Goal: Task Accomplishment & Management: Manage account settings

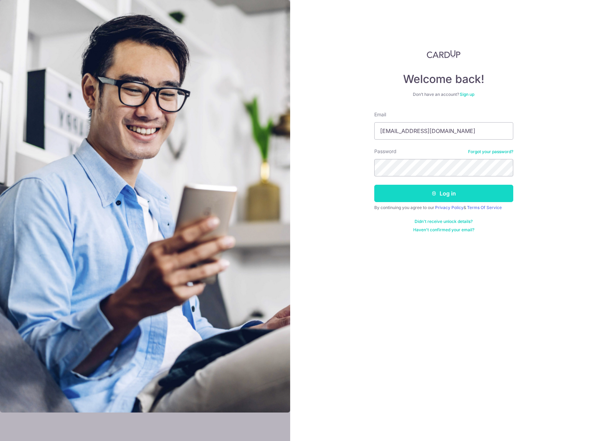
click at [410, 190] on button "Log in" at bounding box center [443, 193] width 139 height 17
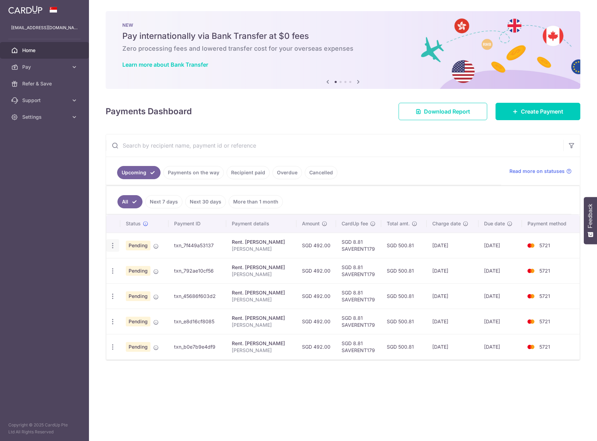
click at [114, 248] on icon "button" at bounding box center [112, 245] width 7 height 7
click at [145, 282] on span "Cancel payment" at bounding box center [149, 282] width 47 height 8
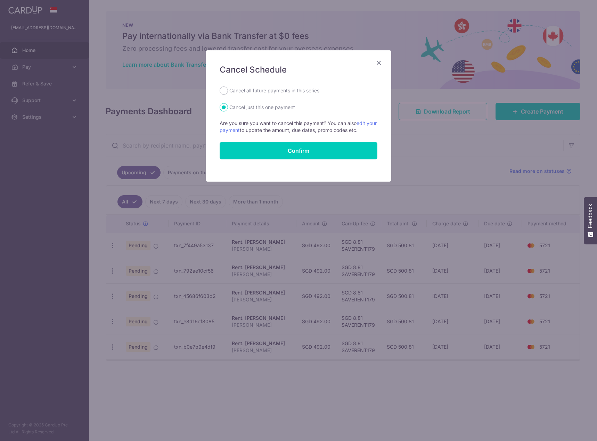
click at [255, 90] on label "Cancel all future payments in this series" at bounding box center [274, 90] width 90 height 8
click at [228, 90] on input "Cancel all future payments in this series" at bounding box center [224, 90] width 8 height 8
radio input "true"
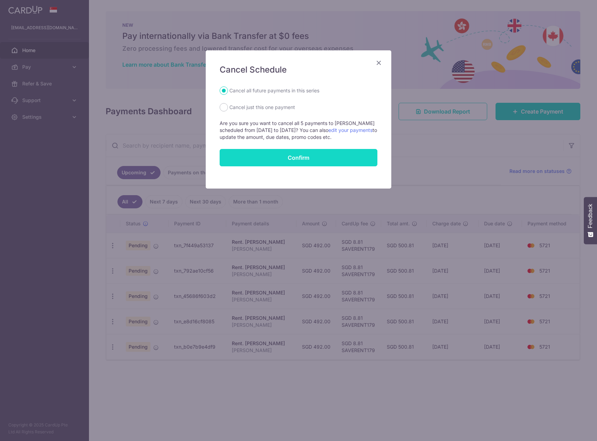
click at [292, 156] on button "Confirm" at bounding box center [299, 157] width 158 height 17
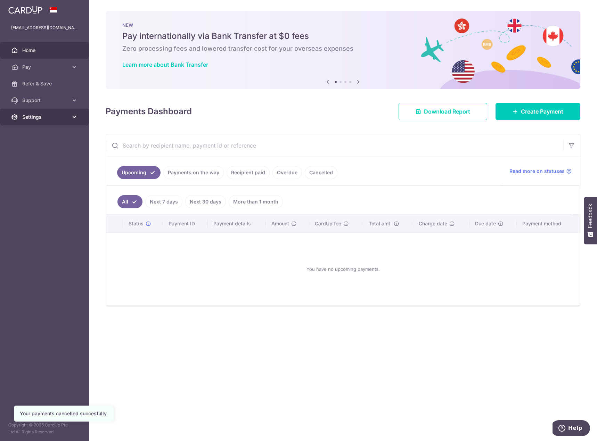
click at [37, 117] on span "Settings" at bounding box center [45, 117] width 46 height 7
click at [35, 153] on span "Logout" at bounding box center [45, 150] width 46 height 7
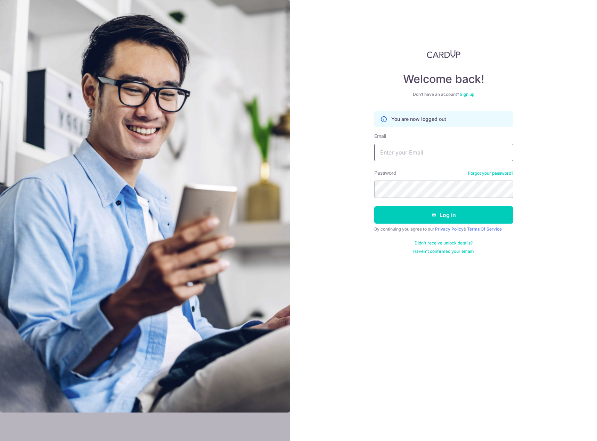
click at [401, 153] on input "Email" at bounding box center [443, 152] width 139 height 17
type input "[EMAIL_ADDRESS][DOMAIN_NAME]"
click at [427, 213] on button "Log in" at bounding box center [443, 214] width 139 height 17
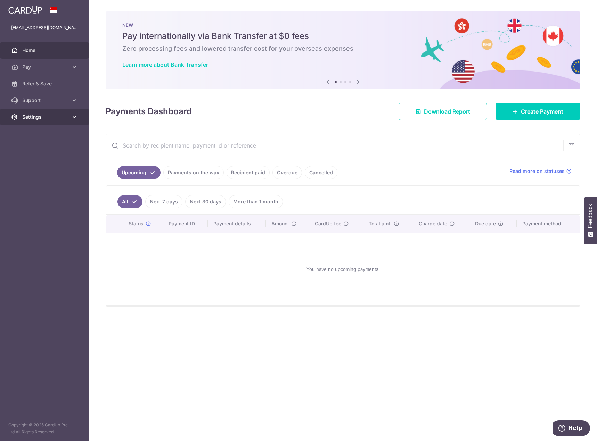
click at [61, 119] on span "Settings" at bounding box center [45, 117] width 46 height 7
click at [36, 133] on span "Account" at bounding box center [45, 133] width 46 height 7
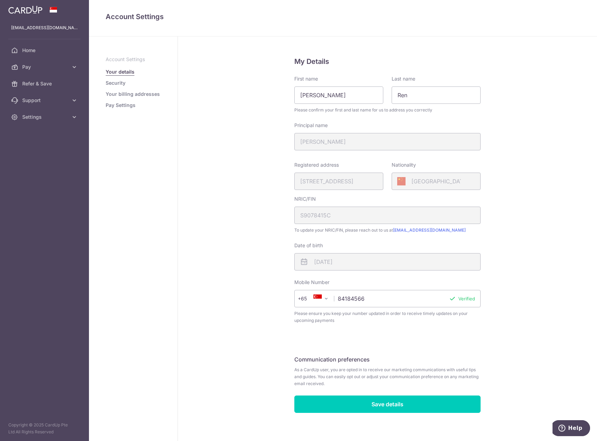
scroll to position [5, 0]
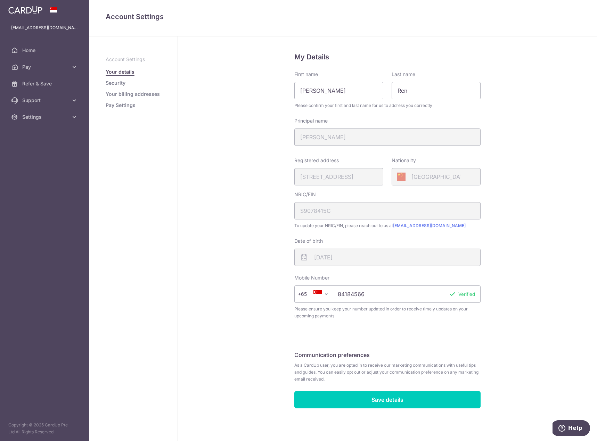
click at [114, 82] on link "Security" at bounding box center [116, 83] width 20 height 7
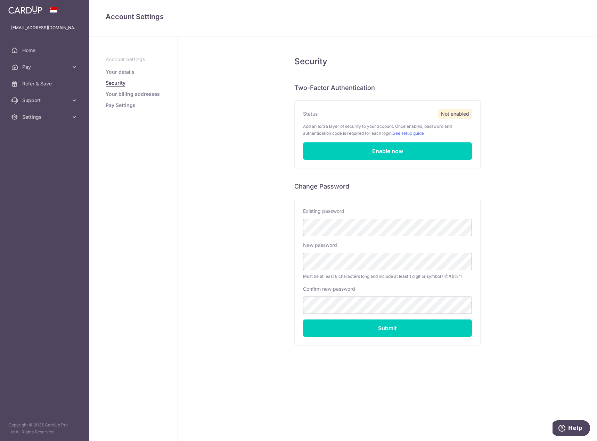
click at [119, 93] on link "Your billing addresses" at bounding box center [133, 94] width 54 height 7
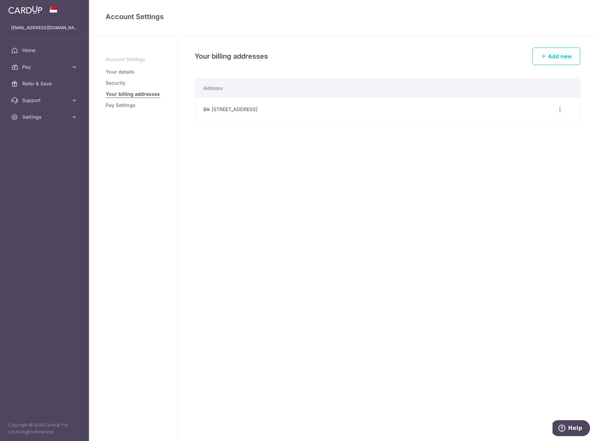
click at [119, 104] on link "Pay Settings" at bounding box center [121, 105] width 30 height 7
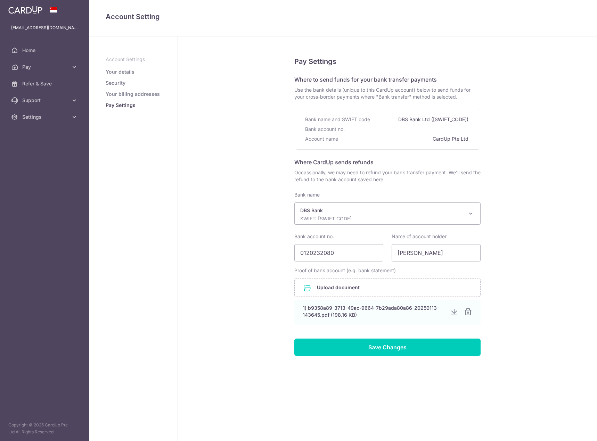
select select "6"
click at [34, 99] on span "Support" at bounding box center [45, 100] width 46 height 7
click at [49, 69] on span "Pay" at bounding box center [45, 67] width 46 height 7
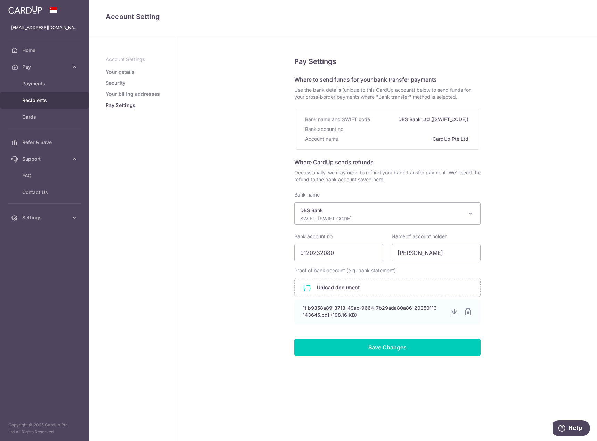
click at [39, 100] on span "Recipients" at bounding box center [45, 100] width 46 height 7
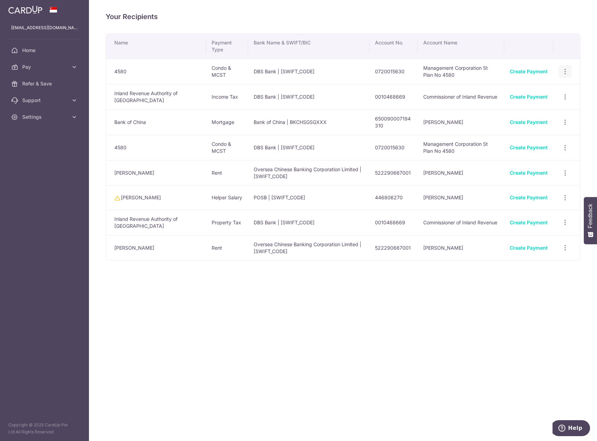
click at [564, 71] on icon "button" at bounding box center [564, 71] width 7 height 7
click at [564, 75] on icon "button" at bounding box center [564, 71] width 7 height 7
click at [258, 251] on td "Oversea Chinese Banking Corporation Limited | OCBCSGSGXXX" at bounding box center [308, 247] width 121 height 25
drag, startPoint x: 282, startPoint y: 255, endPoint x: 231, endPoint y: 245, distance: 51.8
click at [231, 245] on tr "Yang Liu Rent Oversea Chinese Banking Corporation Limited | OCBCSGSGXXX 5222906…" at bounding box center [343, 247] width 474 height 25
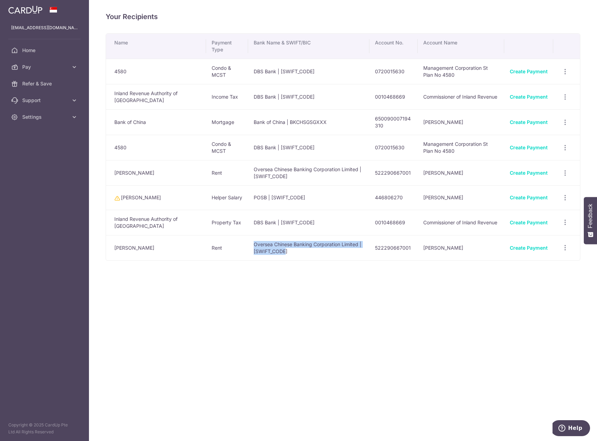
click at [291, 254] on td "Oversea Chinese Banking Corporation Limited | OCBCSGSGXXX" at bounding box center [308, 247] width 121 height 25
click at [381, 249] on td "522290667001" at bounding box center [393, 247] width 48 height 25
click at [40, 66] on span "Pay" at bounding box center [45, 67] width 46 height 7
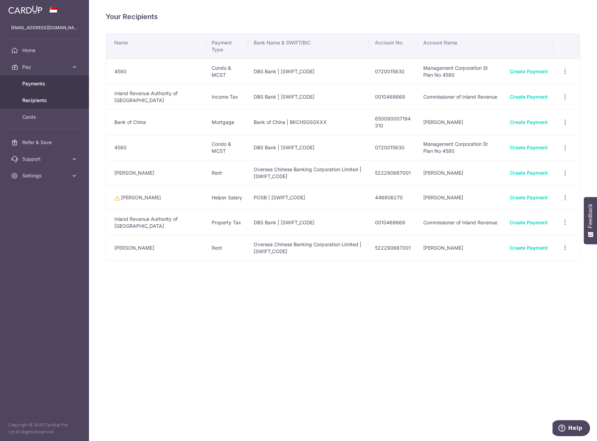
click at [39, 85] on span "Payments" at bounding box center [45, 83] width 46 height 7
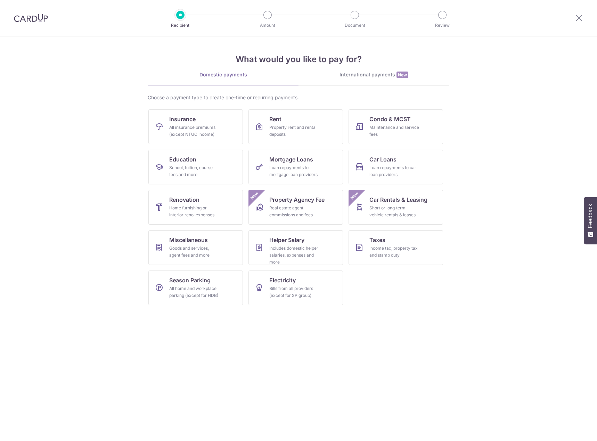
click at [8, 19] on div at bounding box center [31, 18] width 62 height 36
click at [17, 18] on img at bounding box center [31, 18] width 34 height 8
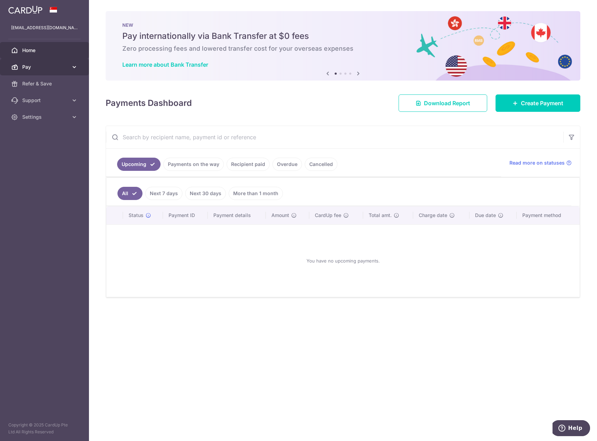
click at [43, 68] on span "Pay" at bounding box center [45, 67] width 46 height 7
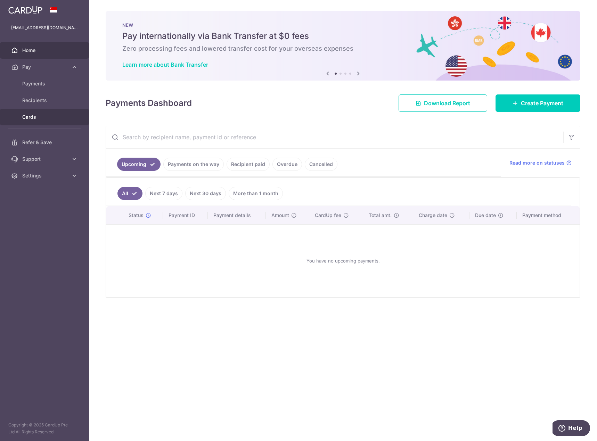
click at [36, 112] on link "Cards" at bounding box center [44, 117] width 89 height 17
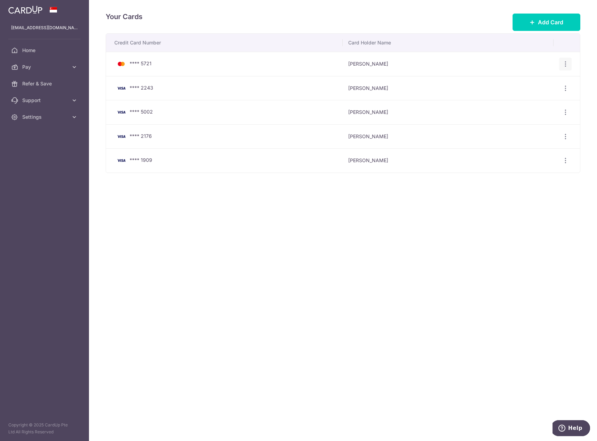
click at [565, 66] on icon "button" at bounding box center [565, 63] width 7 height 7
click at [531, 98] on span "Delete" at bounding box center [541, 100] width 47 height 8
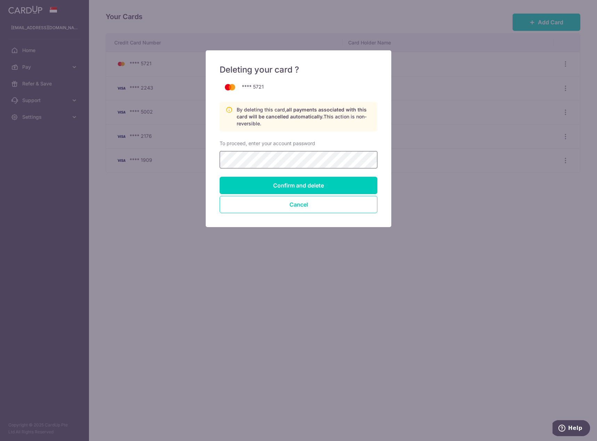
click at [206, 152] on div "Deleting your card ? **** 5721 By deleting this card, all payments associated w…" at bounding box center [298, 138] width 185 height 177
click at [294, 183] on input "Confirm and delete" at bounding box center [299, 185] width 158 height 17
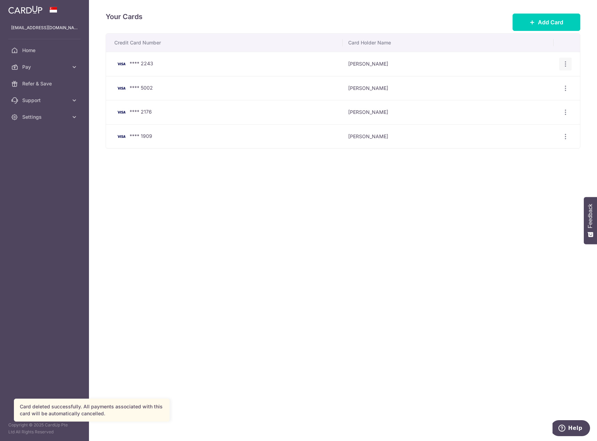
click at [560, 67] on div "View/Edit [GEOGRAPHIC_DATA]" at bounding box center [565, 64] width 13 height 13
click at [564, 65] on icon "button" at bounding box center [565, 63] width 7 height 7
click at [522, 98] on span "Delete" at bounding box center [541, 100] width 47 height 8
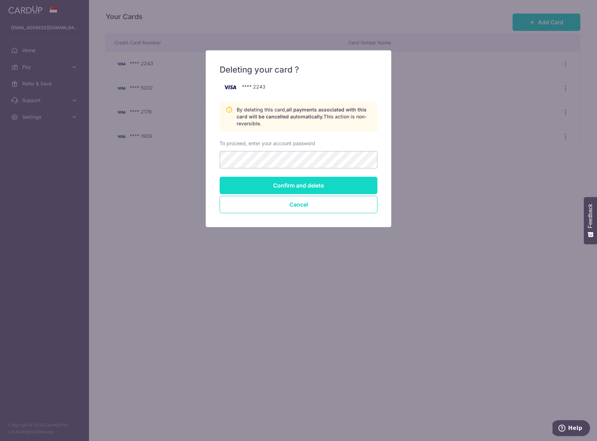
click at [294, 184] on input "Confirm and delete" at bounding box center [299, 185] width 158 height 17
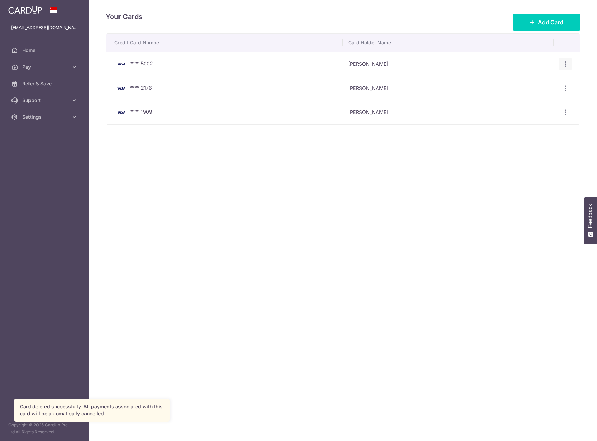
click at [567, 66] on icon "button" at bounding box center [565, 63] width 7 height 7
click at [528, 98] on span "Delete" at bounding box center [541, 100] width 47 height 8
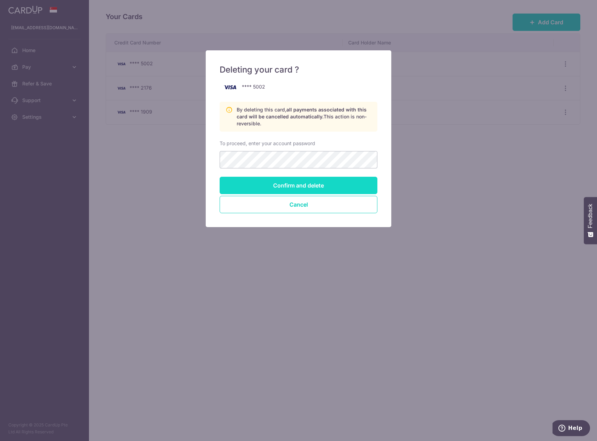
click at [267, 183] on input "Confirm and delete" at bounding box center [299, 185] width 158 height 17
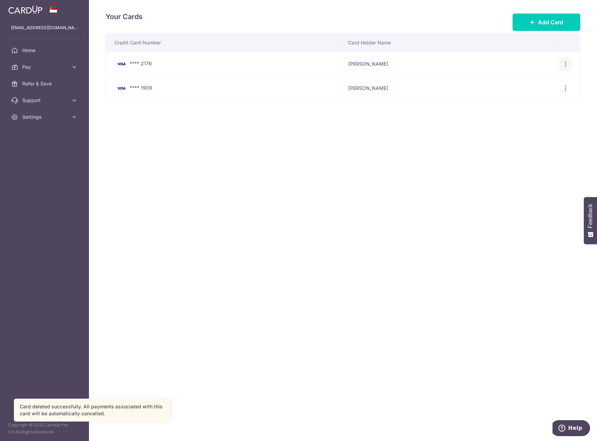
click at [568, 64] on icon "button" at bounding box center [565, 63] width 7 height 7
click at [528, 101] on span "Delete" at bounding box center [541, 100] width 47 height 8
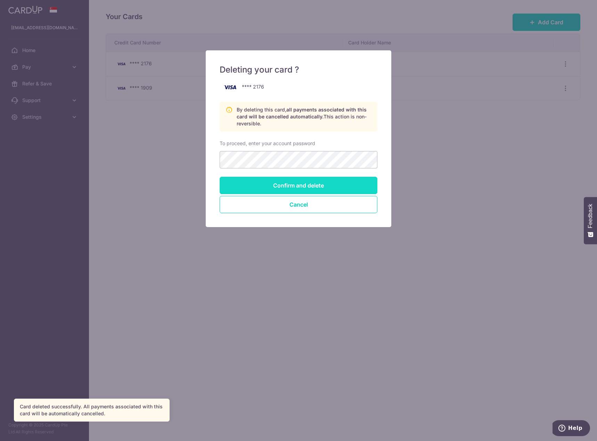
click at [262, 181] on input "Confirm and delete" at bounding box center [299, 185] width 158 height 17
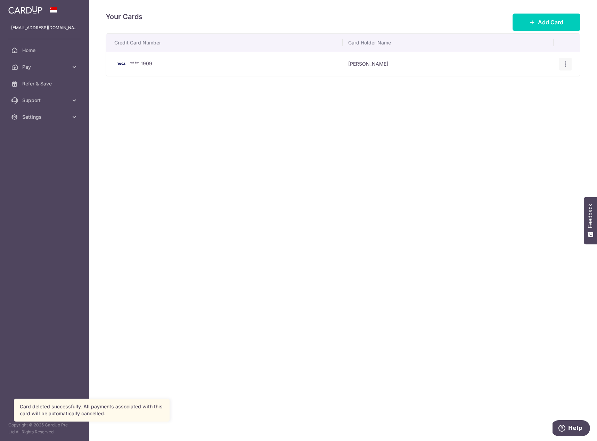
click at [567, 62] on icon "button" at bounding box center [565, 63] width 7 height 7
click at [531, 100] on span "Delete" at bounding box center [541, 100] width 47 height 8
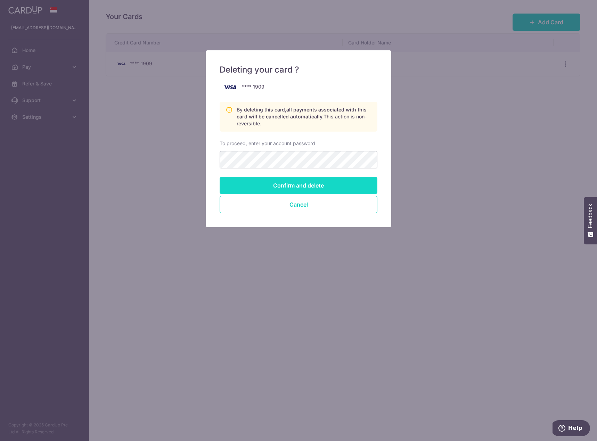
click at [274, 184] on input "Confirm and delete" at bounding box center [299, 185] width 158 height 17
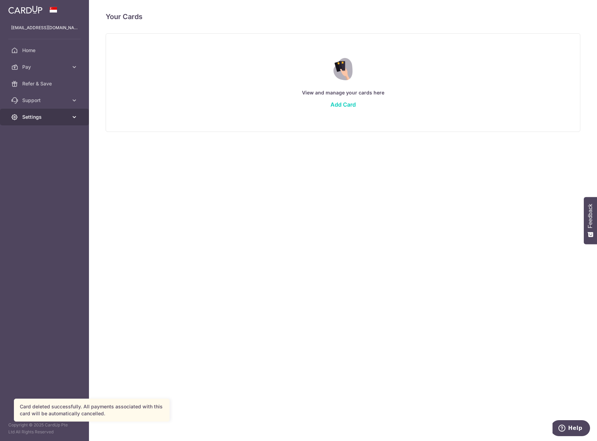
click at [38, 117] on span "Settings" at bounding box center [45, 117] width 46 height 7
click at [32, 151] on span "Logout" at bounding box center [45, 150] width 46 height 7
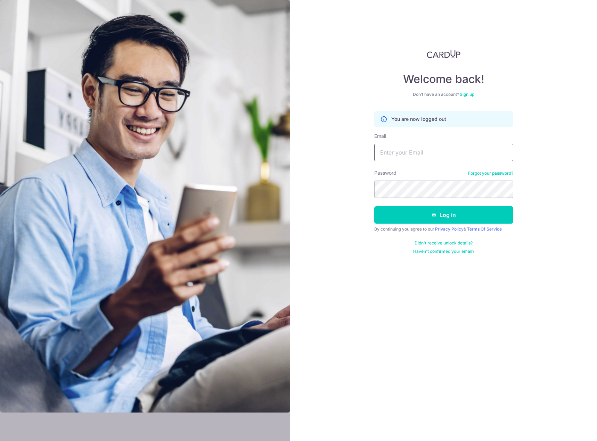
click at [405, 160] on input "Email" at bounding box center [443, 152] width 139 height 17
type input "[EMAIL_ADDRESS][DOMAIN_NAME]"
click at [436, 220] on button "Log in" at bounding box center [443, 214] width 139 height 17
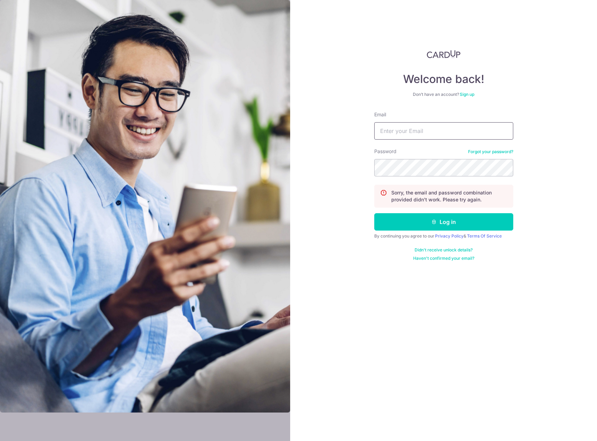
click at [432, 127] on input "Email" at bounding box center [443, 130] width 139 height 17
type input "[EMAIL_ADDRESS][DOMAIN_NAME]"
click at [374, 213] on button "Log in" at bounding box center [443, 221] width 139 height 17
click at [406, 139] on input "Email" at bounding box center [443, 130] width 139 height 17
type input "[EMAIL_ADDRESS][DOMAIN_NAME]"
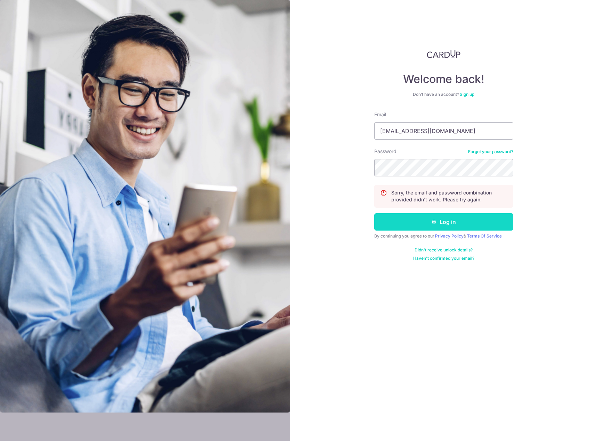
click at [469, 224] on button "Log in" at bounding box center [443, 221] width 139 height 17
drag, startPoint x: 426, startPoint y: 129, endPoint x: 432, endPoint y: 132, distance: 7.0
click at [426, 129] on input "Email" at bounding box center [443, 130] width 139 height 17
type input "[EMAIL_ADDRESS][DOMAIN_NAME]"
click at [431, 221] on button "Log in" at bounding box center [443, 221] width 139 height 17
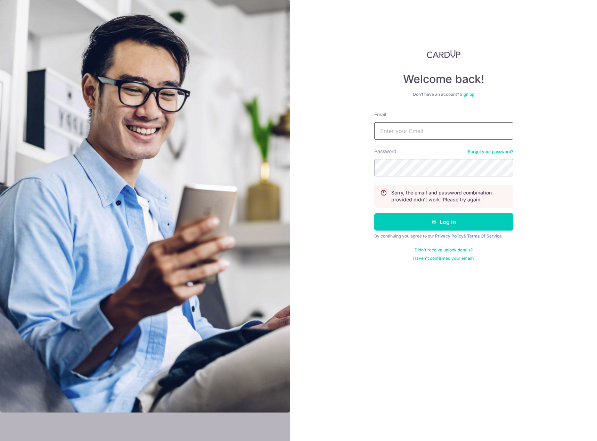
click at [404, 132] on input "Email" at bounding box center [443, 130] width 139 height 17
type input "[EMAIL_ADDRESS][DOMAIN_NAME]"
click at [506, 152] on link "Forgot your password?" at bounding box center [490, 152] width 45 height 6
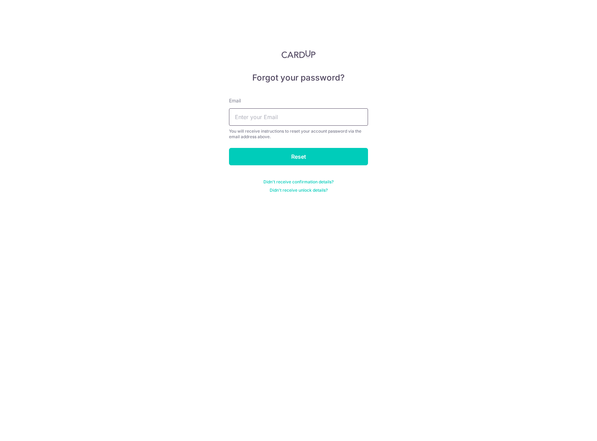
click at [270, 121] on input "text" at bounding box center [298, 116] width 139 height 17
type input "[EMAIL_ADDRESS][DOMAIN_NAME]"
click at [282, 153] on input "Reset" at bounding box center [298, 156] width 139 height 17
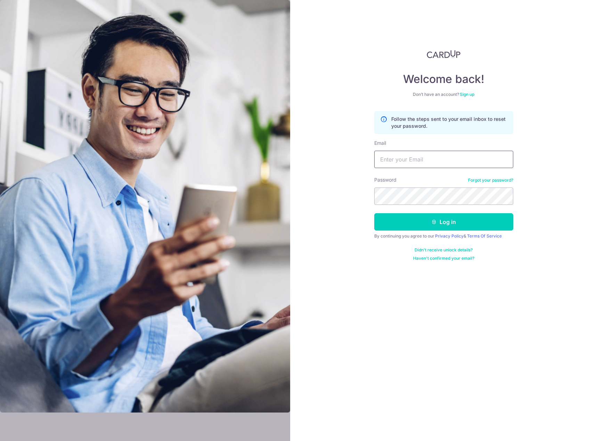
click at [403, 165] on input "Email" at bounding box center [443, 159] width 139 height 17
type input "[EMAIL_ADDRESS][DOMAIN_NAME]"
click at [439, 225] on button "Log in" at bounding box center [443, 221] width 139 height 17
